Goal: Check status: Check status

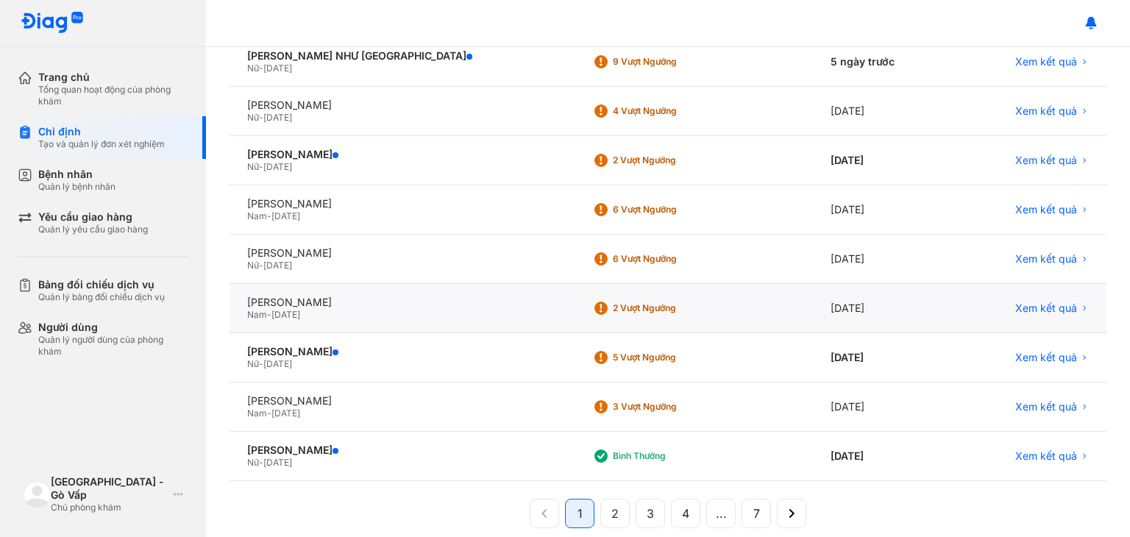
scroll to position [278, 0]
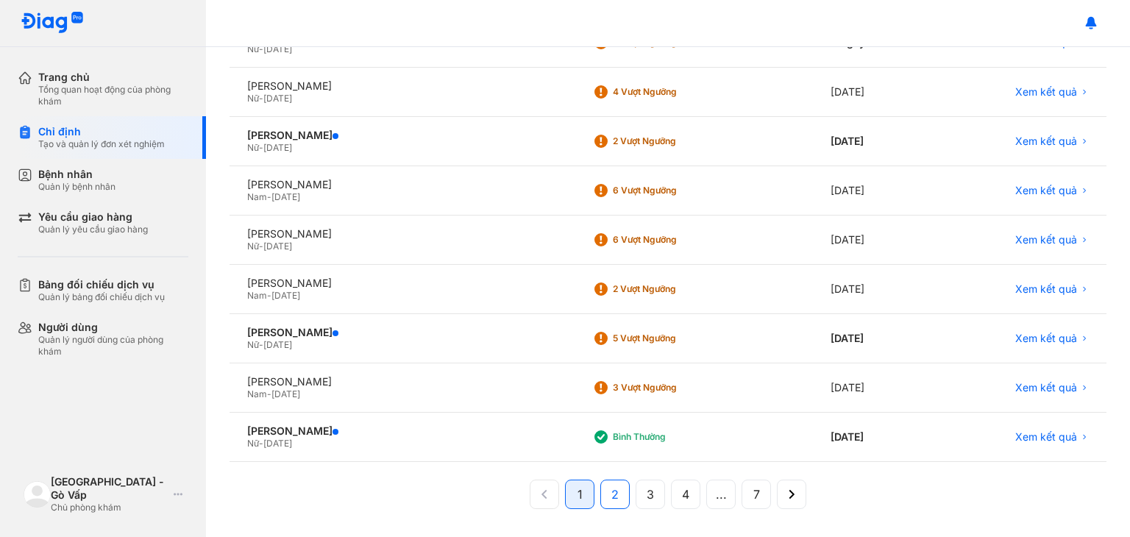
click at [611, 492] on span "2" at bounding box center [614, 495] width 7 height 18
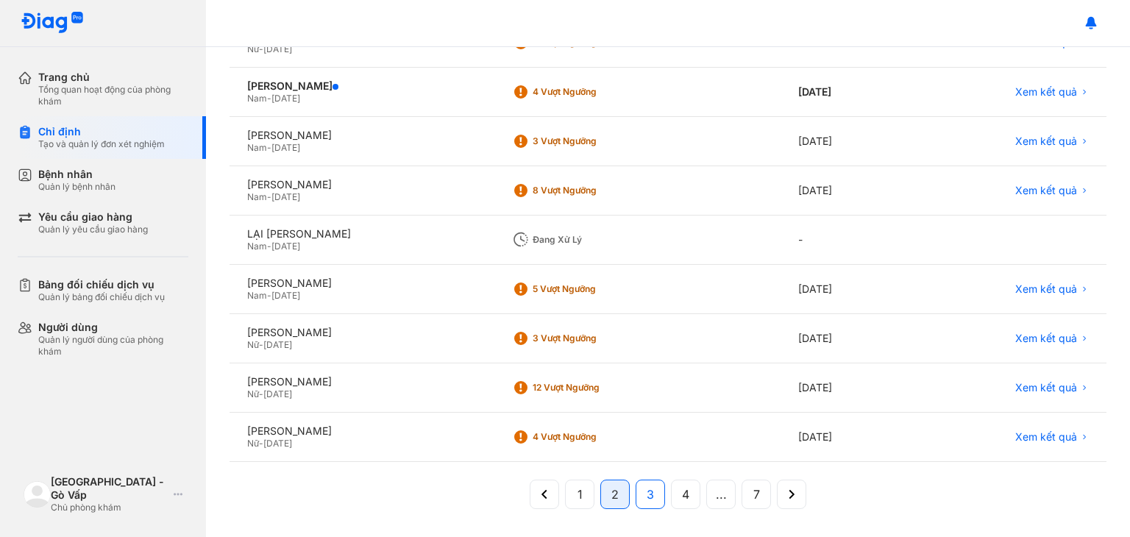
click at [671, 491] on button "3" at bounding box center [685, 494] width 29 height 29
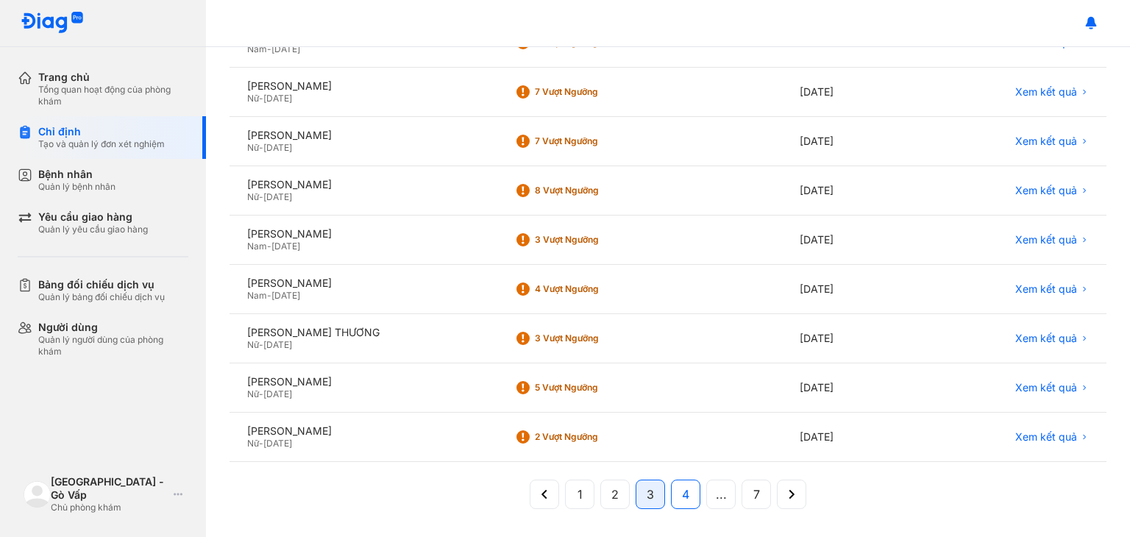
click at [682, 491] on span "4" at bounding box center [685, 495] width 7 height 18
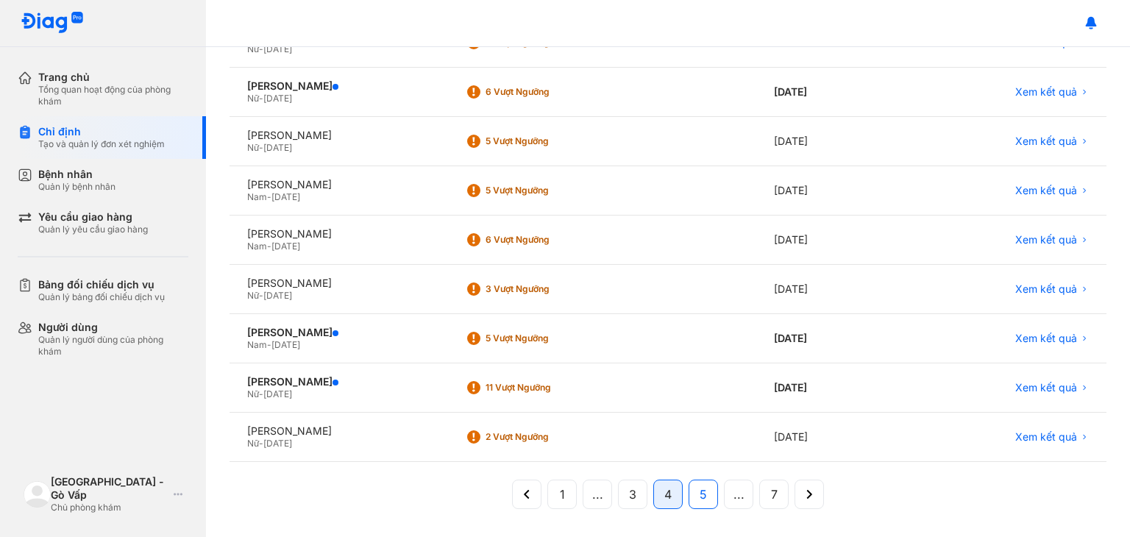
click at [700, 493] on span "5" at bounding box center [703, 495] width 7 height 18
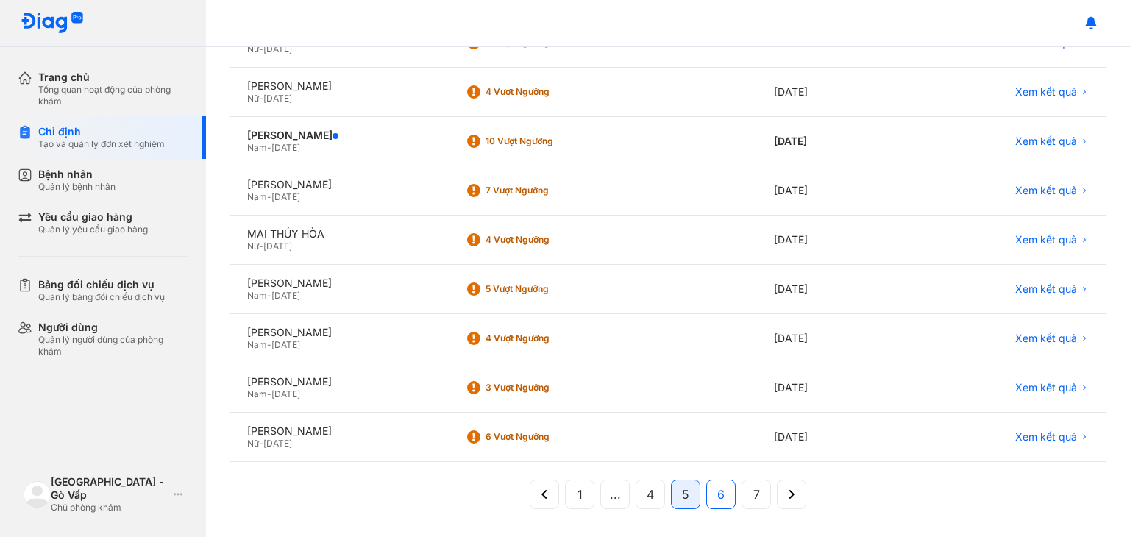
click at [717, 493] on span "6" at bounding box center [720, 495] width 7 height 18
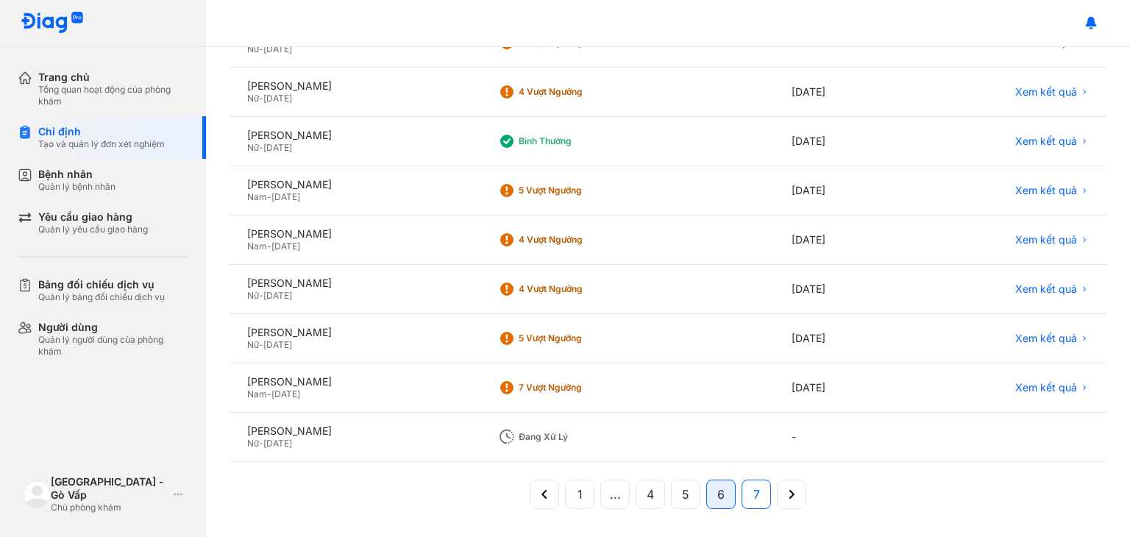
click at [753, 490] on span "7" at bounding box center [756, 495] width 7 height 18
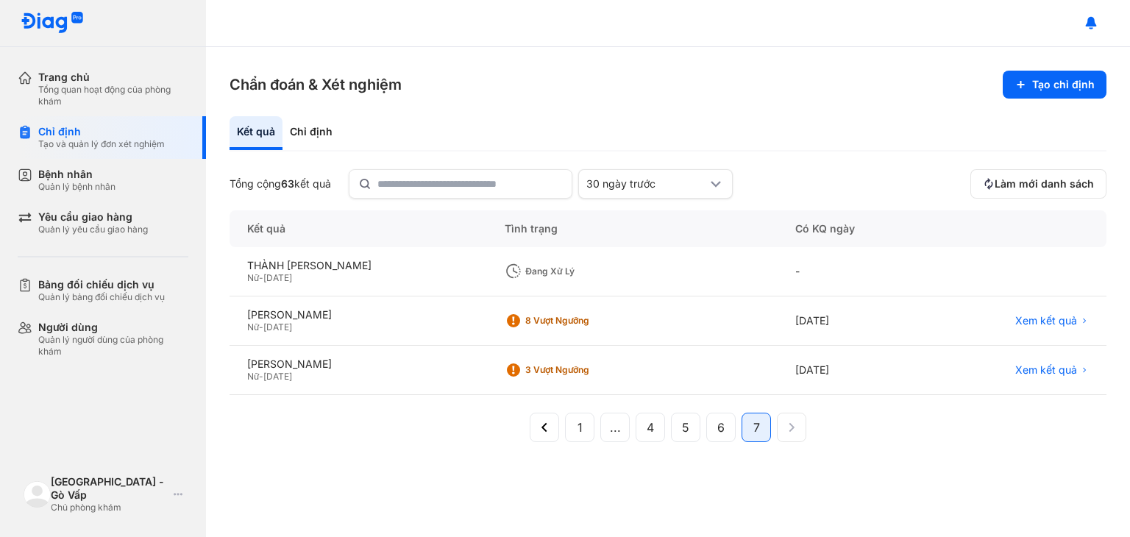
scroll to position [0, 0]
click at [600, 427] on button "1" at bounding box center [614, 427] width 29 height 29
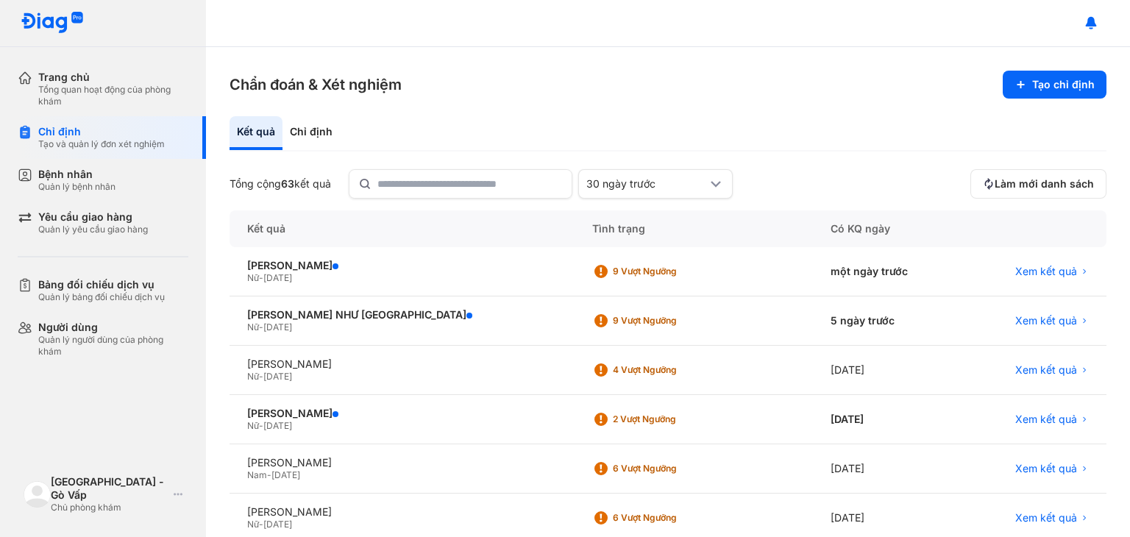
click at [253, 140] on div "Kết quả" at bounding box center [256, 133] width 53 height 34
click at [305, 139] on div "Chỉ định" at bounding box center [311, 133] width 57 height 34
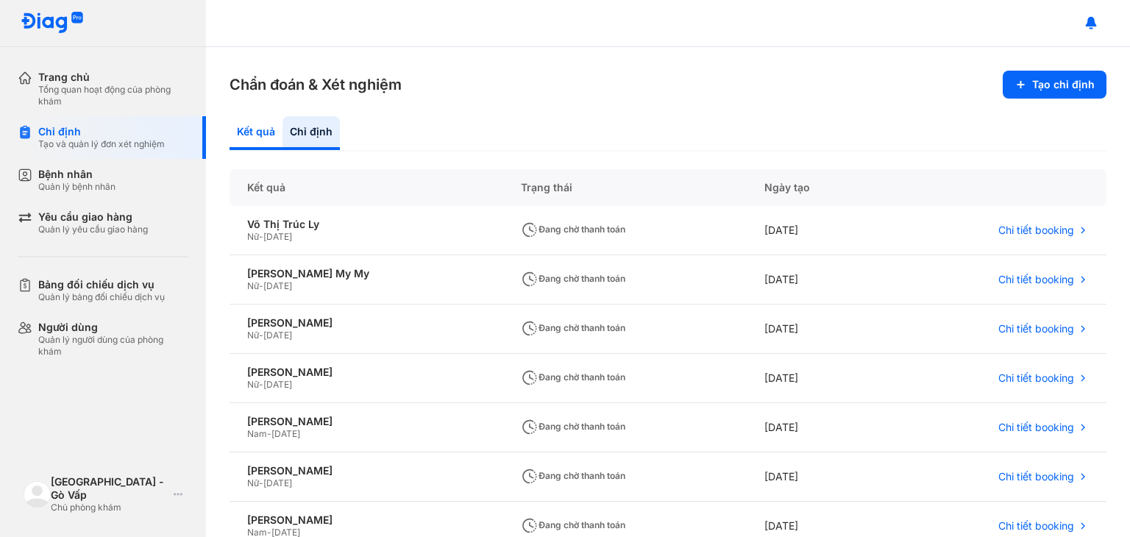
click at [283, 141] on div "Kết quả" at bounding box center [311, 133] width 57 height 34
